Goal: Find specific page/section: Find specific page/section

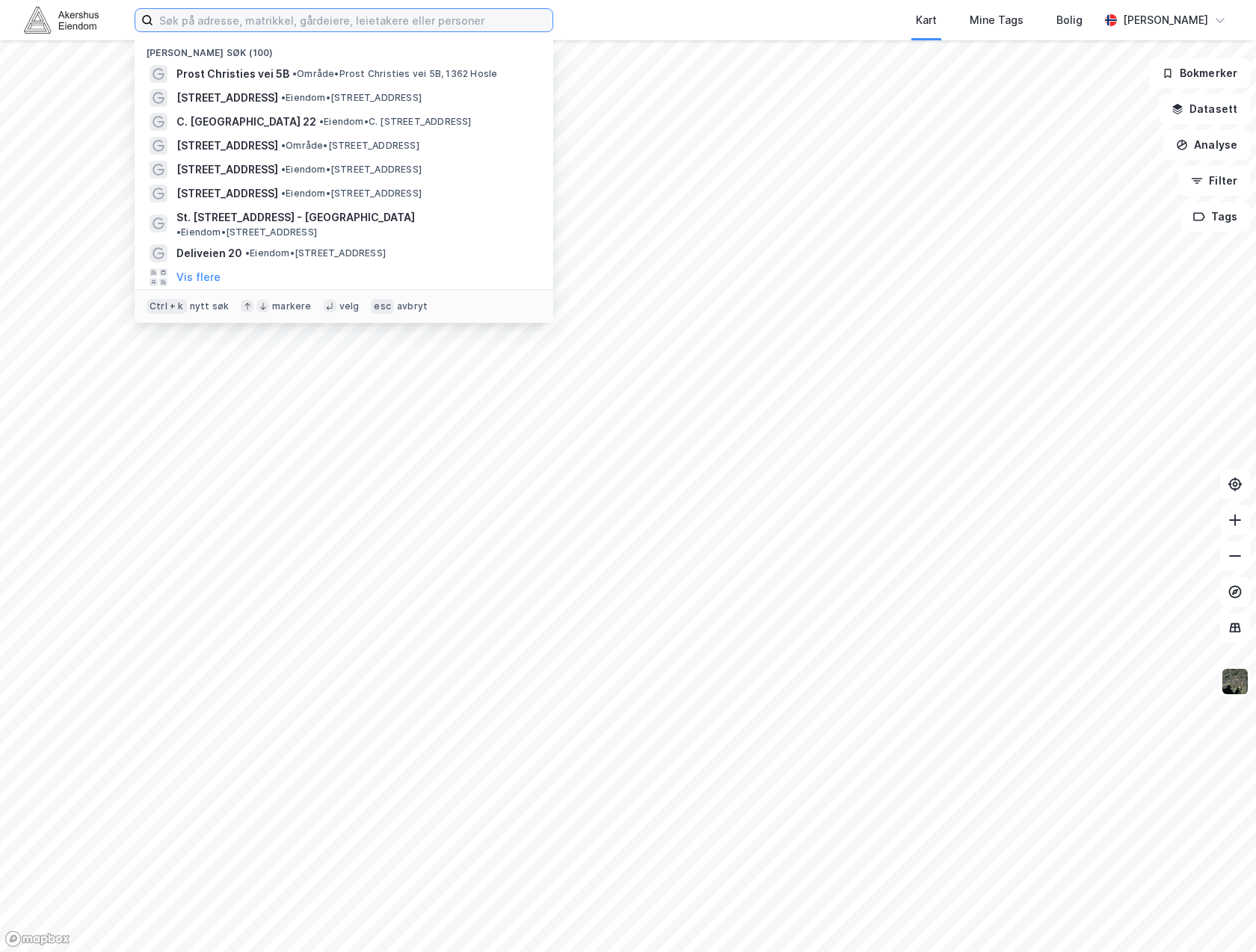
click at [279, 11] on input at bounding box center [353, 20] width 400 height 23
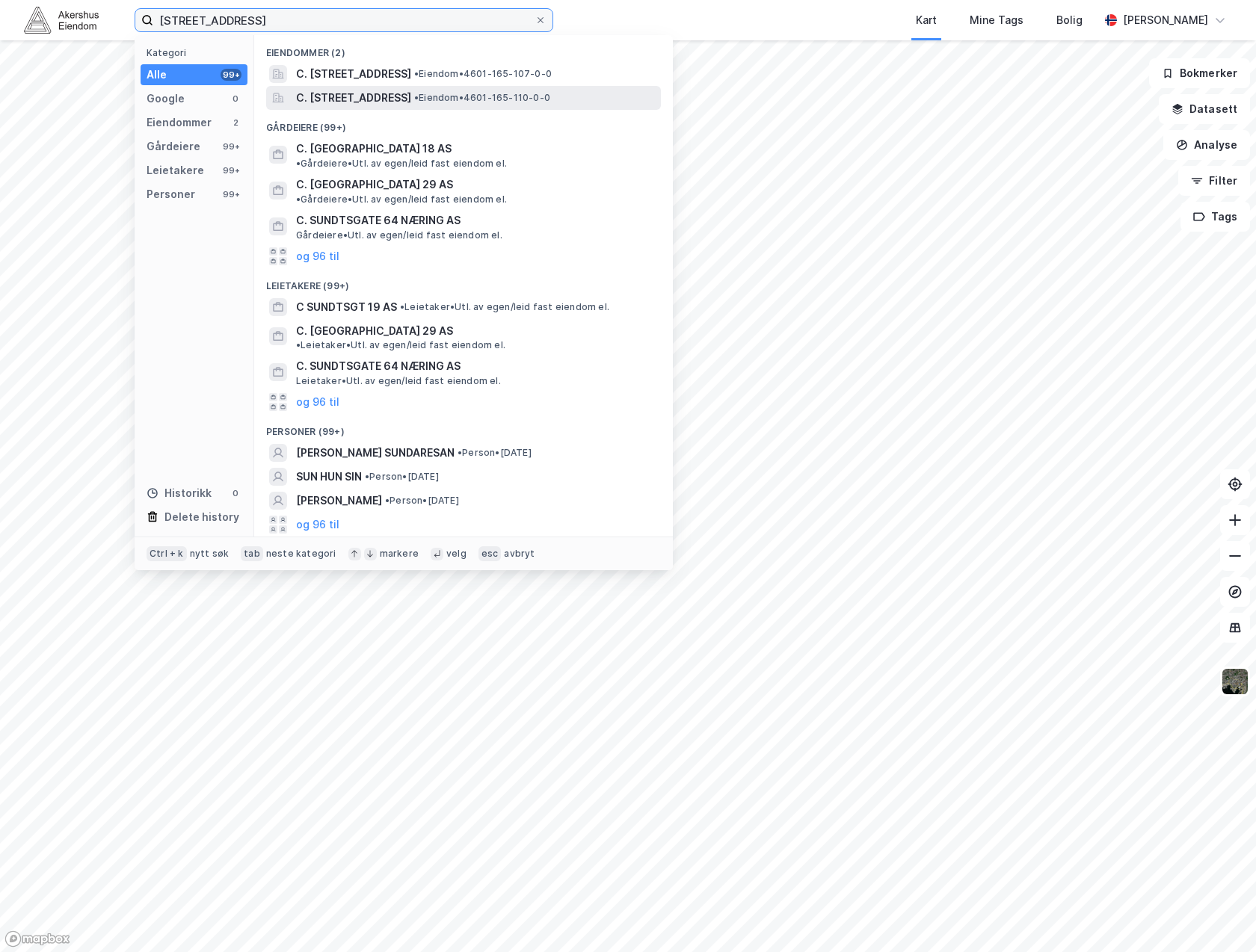
type input "[STREET_ADDRESS]"
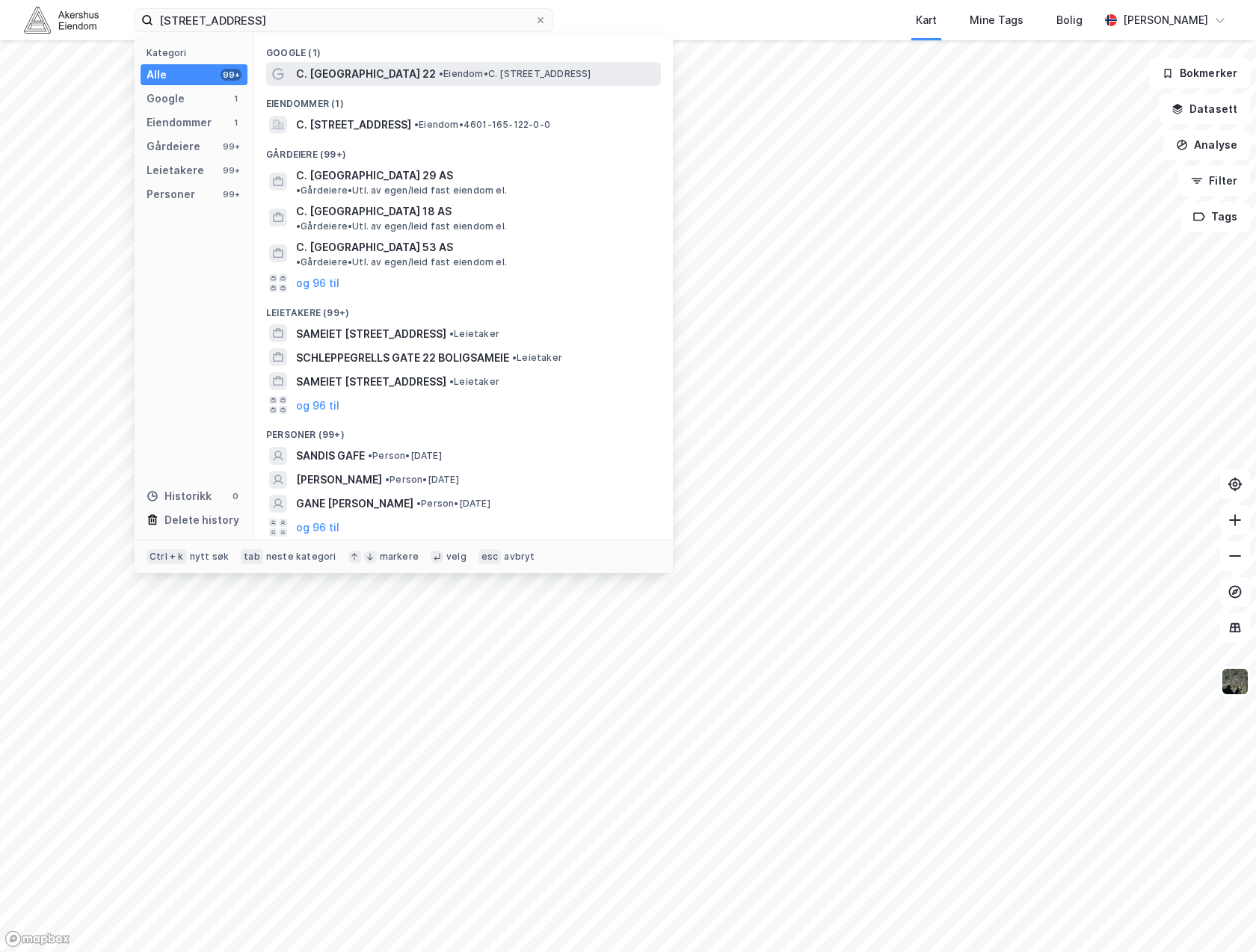
click at [439, 75] on span "•" at bounding box center [441, 73] width 5 height 11
